Goal: Contribute content: Add original content to the website for others to see

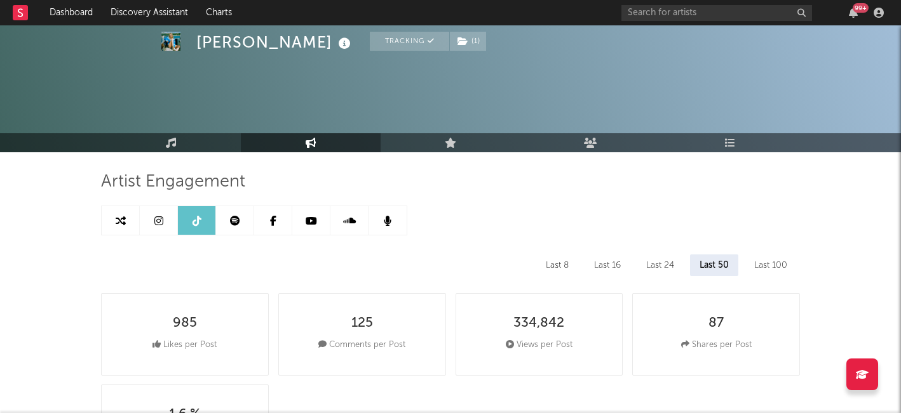
select select "All"
select select "6m"
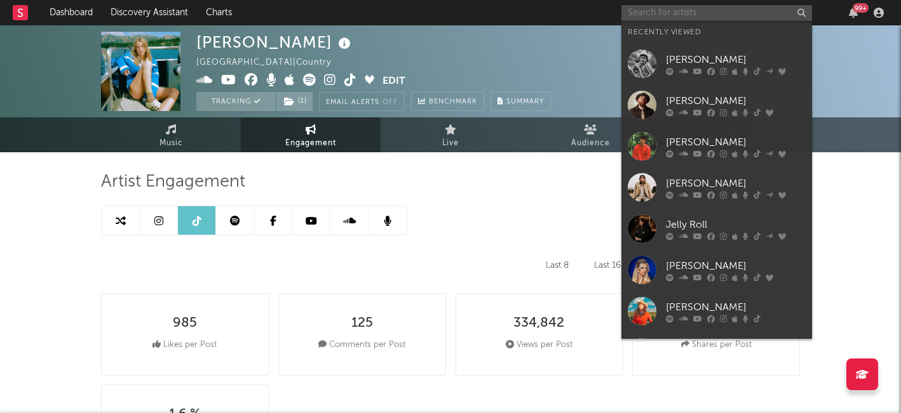
click at [700, 17] on input "text" at bounding box center [716, 13] width 191 height 16
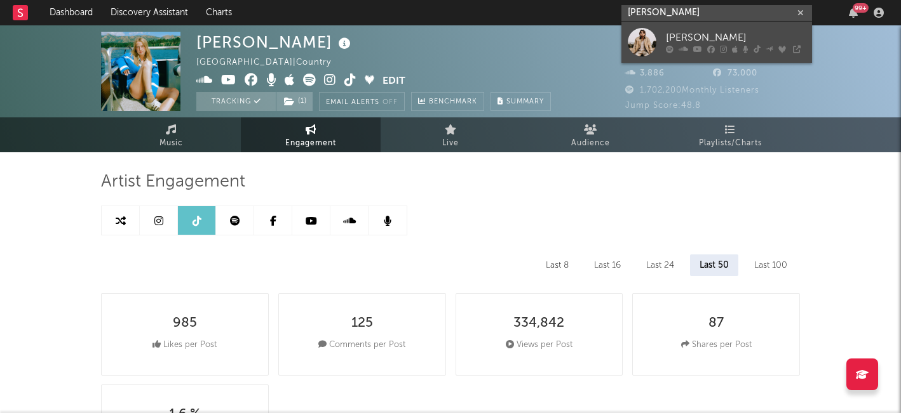
type input "[PERSON_NAME]"
click at [681, 39] on div "[PERSON_NAME]" at bounding box center [736, 37] width 140 height 15
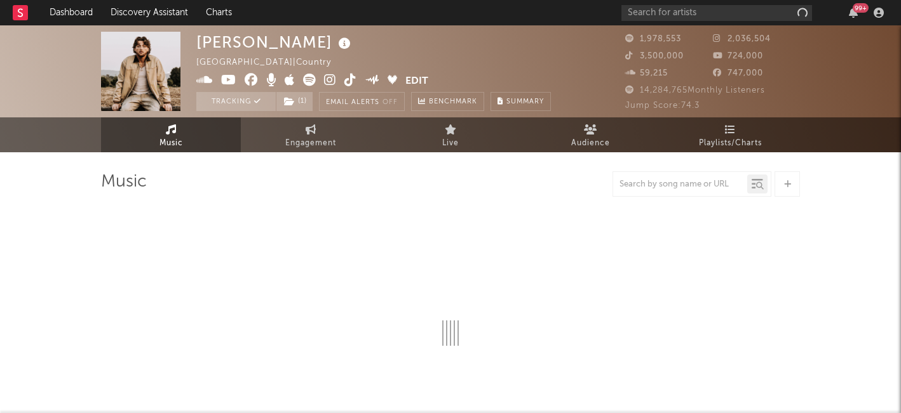
select select "6m"
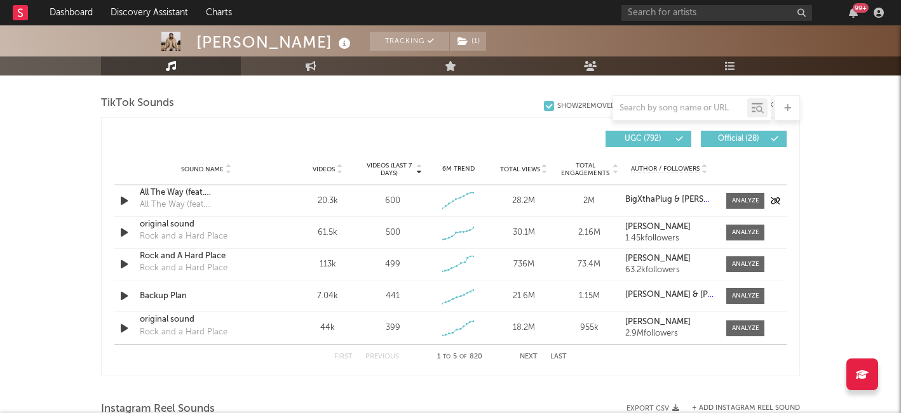
scroll to position [836, 0]
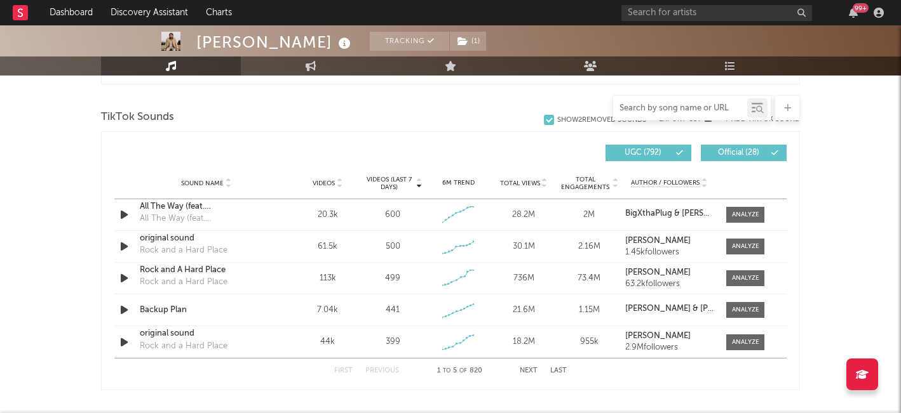
click at [681, 107] on input "text" at bounding box center [680, 109] width 134 height 10
paste input "https://www.tiktok.com/music/Chevy-Silverado-7533232406636448526?is_from_webapp…"
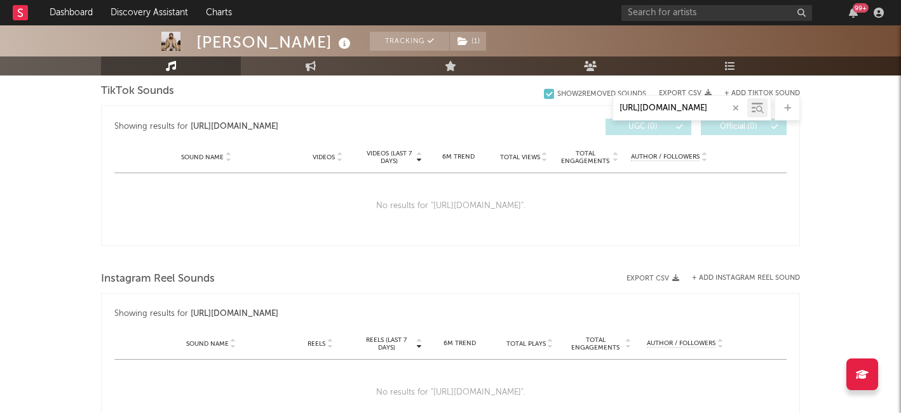
scroll to position [535, 0]
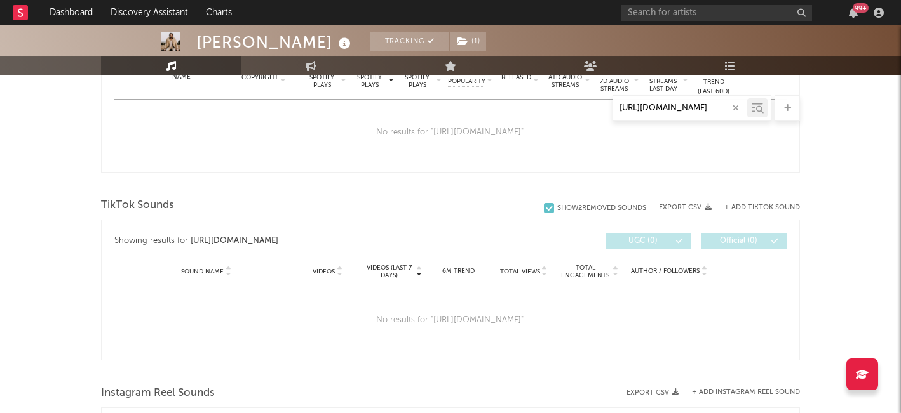
type input "https://www.tiktok.com/music/Chevy-Silverado-7533232406636448526?is_from_webapp…"
click at [843, 247] on div "Bailey Zimmerman Tracking ( 1 ) United States | Country Edit Tracking ( 1 ) Ema…" at bounding box center [450, 158] width 901 height 1334
click at [734, 109] on icon "button" at bounding box center [735, 108] width 6 height 8
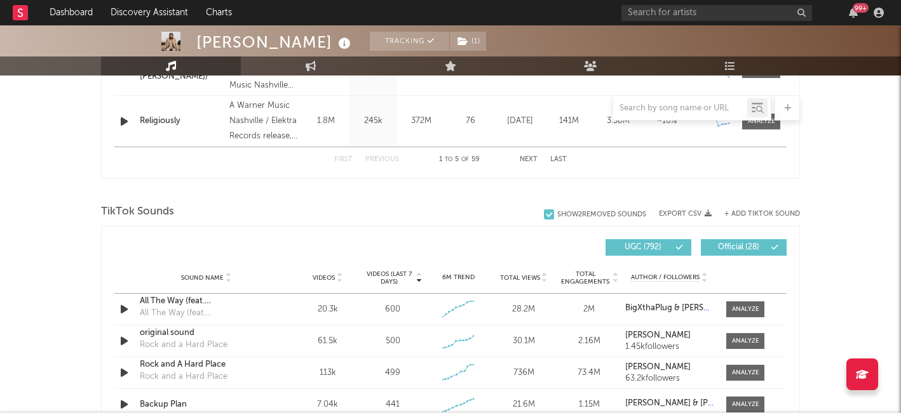
scroll to position [775, 0]
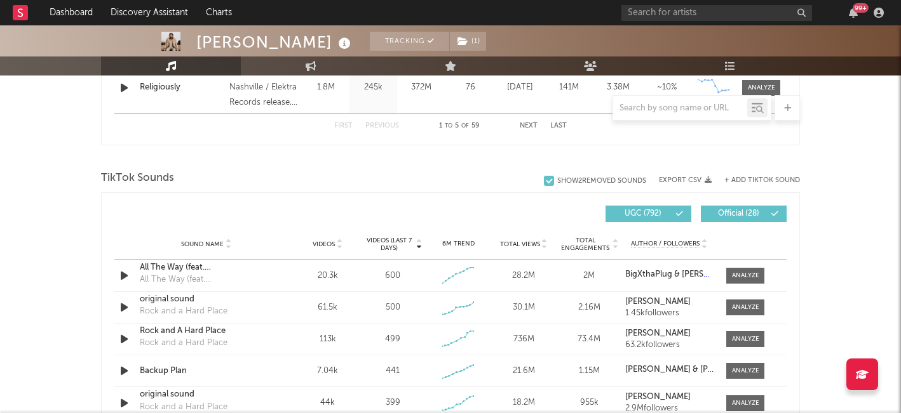
click at [764, 178] on button "+ Add TikTok Sound" at bounding box center [762, 180] width 76 height 7
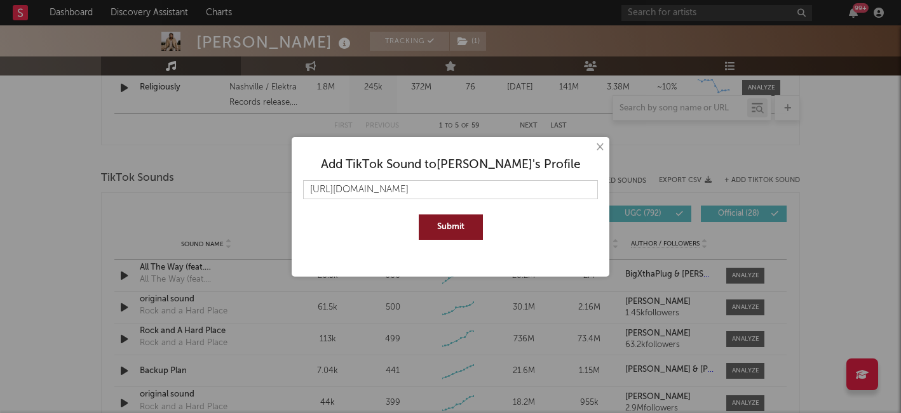
scroll to position [0, 203]
type input "https://www.tiktok.com/music/Chevy-Silverado-7533232406636448526?is_from_webapp…"
click at [453, 230] on button "Submit" at bounding box center [451, 227] width 64 height 25
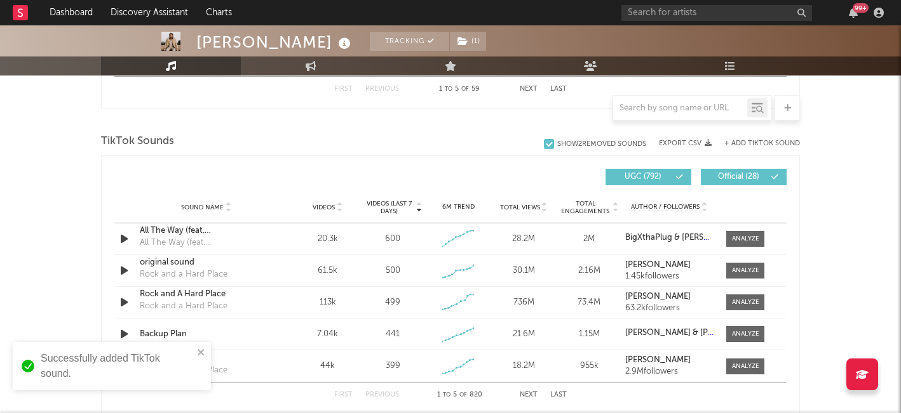
scroll to position [843, 0]
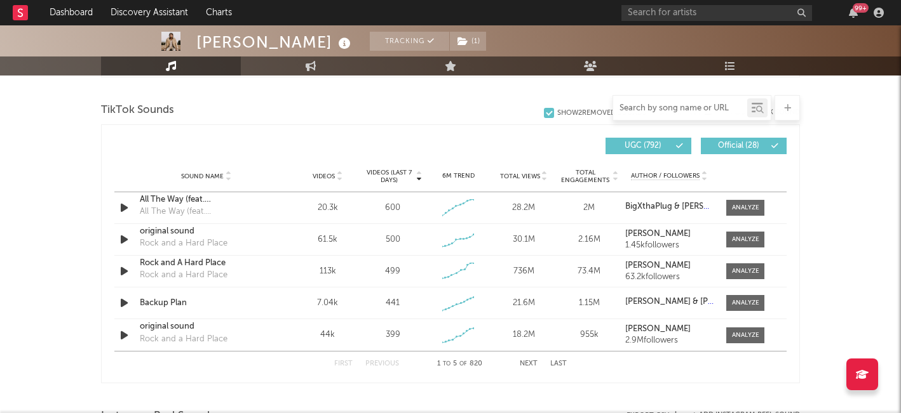
click at [677, 112] on input "text" at bounding box center [680, 109] width 134 height 10
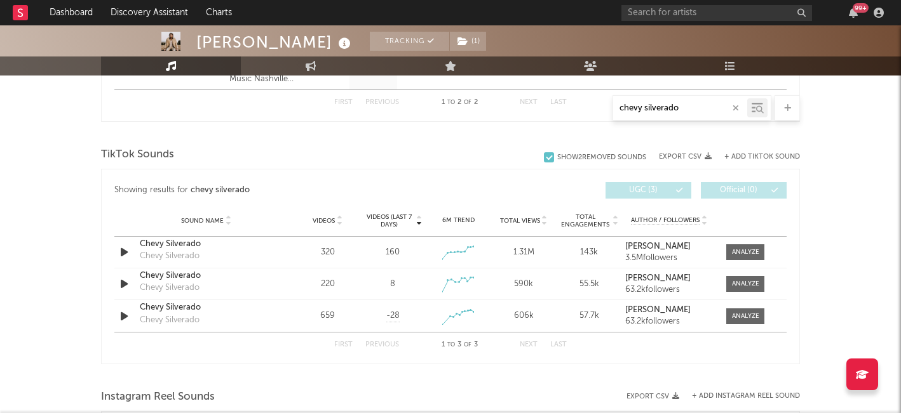
scroll to position [645, 0]
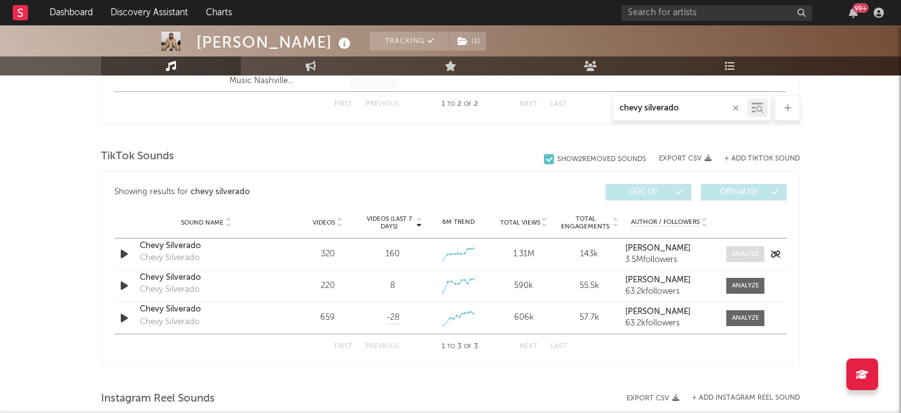
type input "chevy silverado"
click at [743, 254] on div at bounding box center [745, 255] width 27 height 10
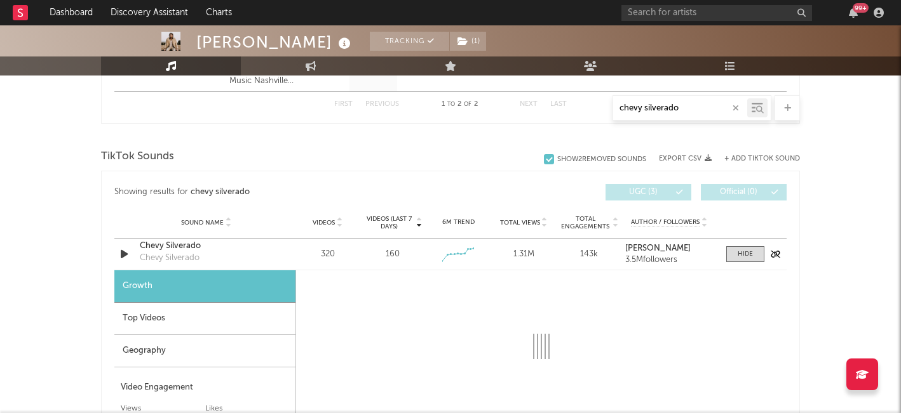
click at [185, 253] on div "Chevy Silverado" at bounding box center [170, 258] width 60 height 13
select select "1w"
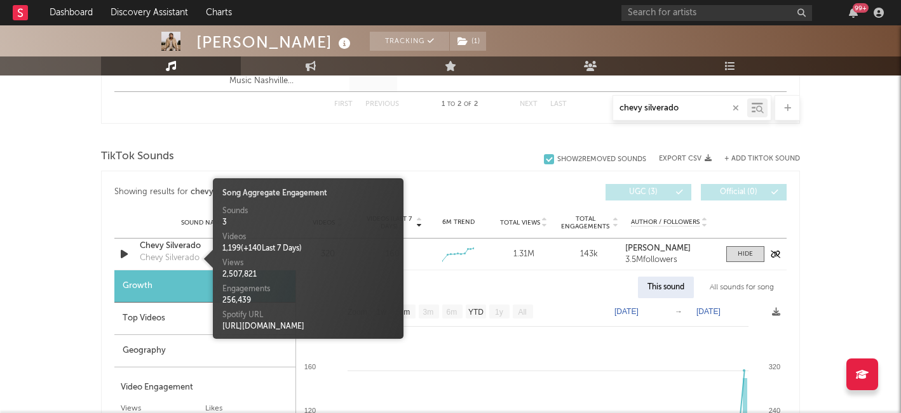
click at [174, 249] on div "Chevy Silverado" at bounding box center [206, 246] width 133 height 13
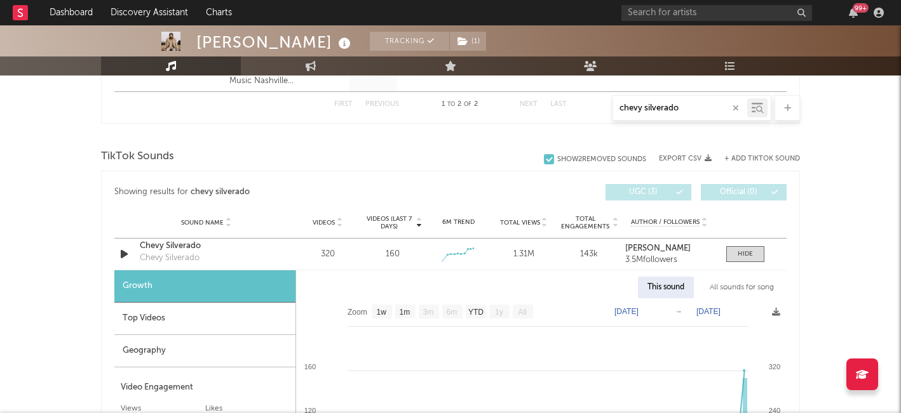
click at [170, 284] on div "Growth" at bounding box center [204, 287] width 181 height 32
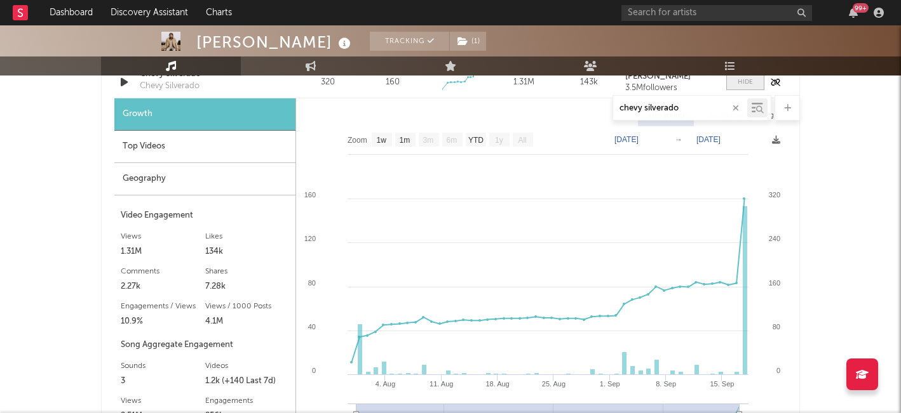
scroll to position [817, 0]
